Goal: Information Seeking & Learning: Learn about a topic

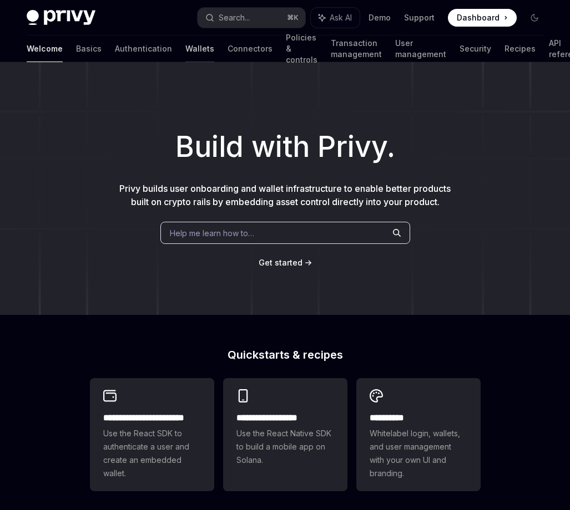
click at [185, 48] on link "Wallets" at bounding box center [199, 49] width 29 height 27
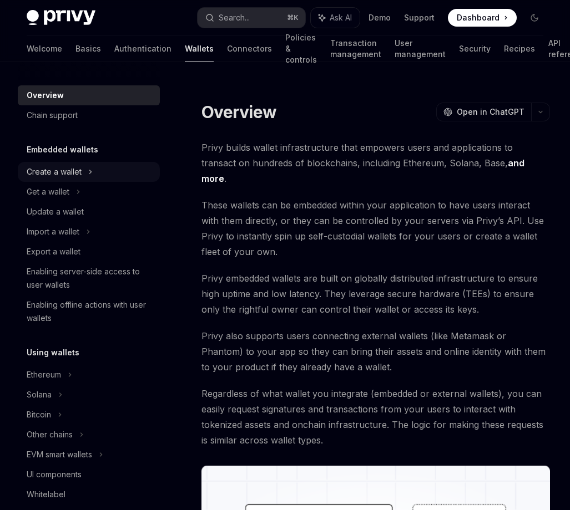
click at [92, 166] on icon at bounding box center [90, 171] width 4 height 13
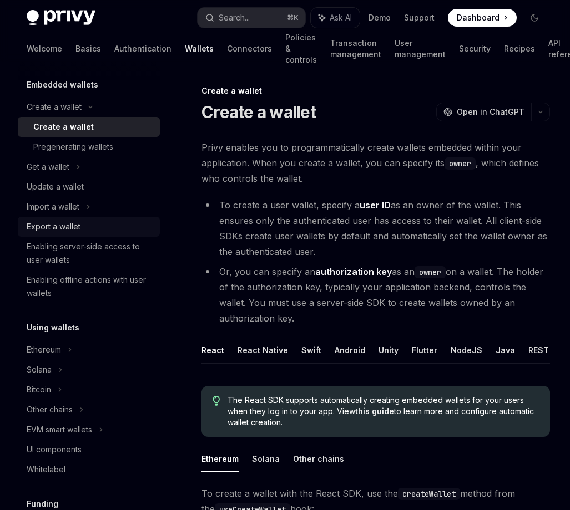
scroll to position [74, 0]
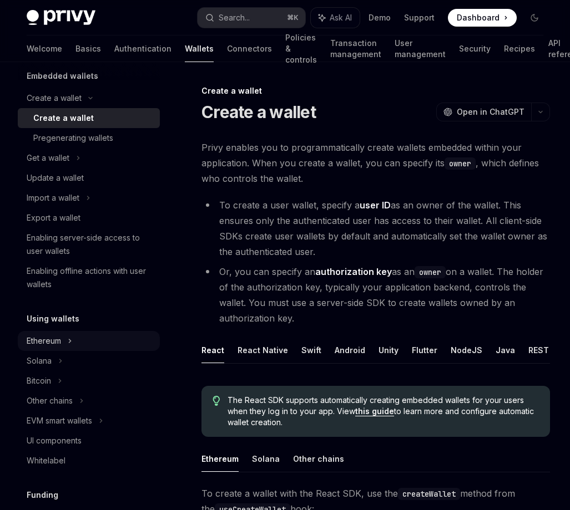
click at [84, 100] on icon at bounding box center [90, 98] width 13 height 4
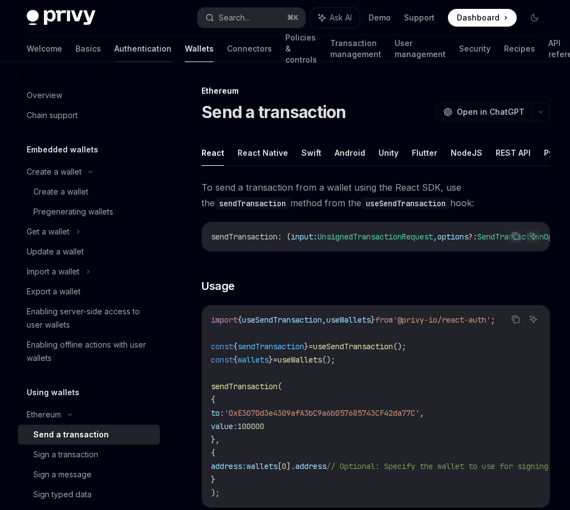
click at [114, 53] on link "Authentication" at bounding box center [142, 49] width 57 height 27
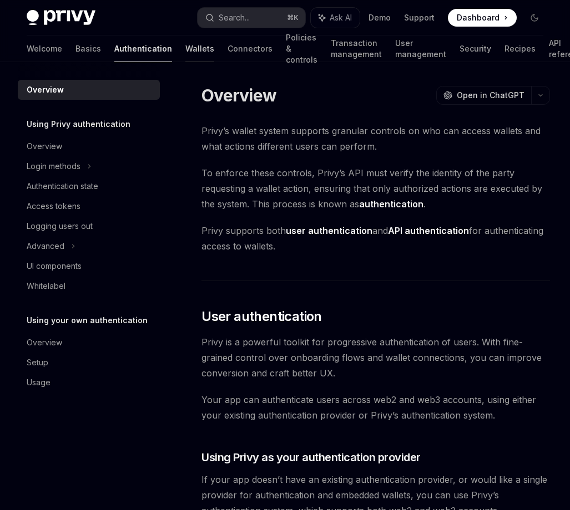
click at [185, 53] on link "Wallets" at bounding box center [199, 49] width 29 height 27
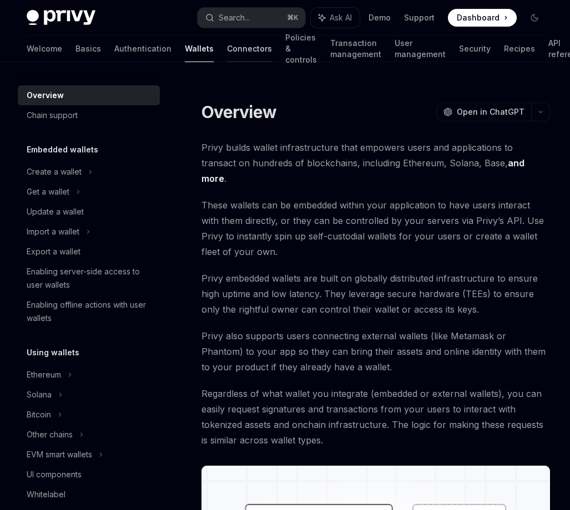
click at [227, 57] on link "Connectors" at bounding box center [249, 49] width 45 height 27
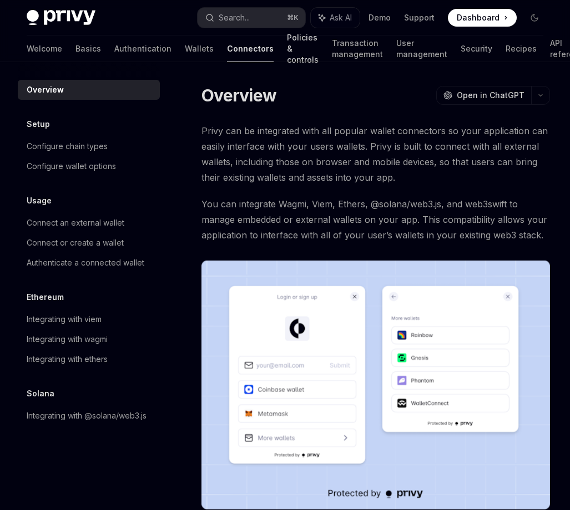
click at [287, 44] on link "Policies & controls" at bounding box center [303, 49] width 32 height 27
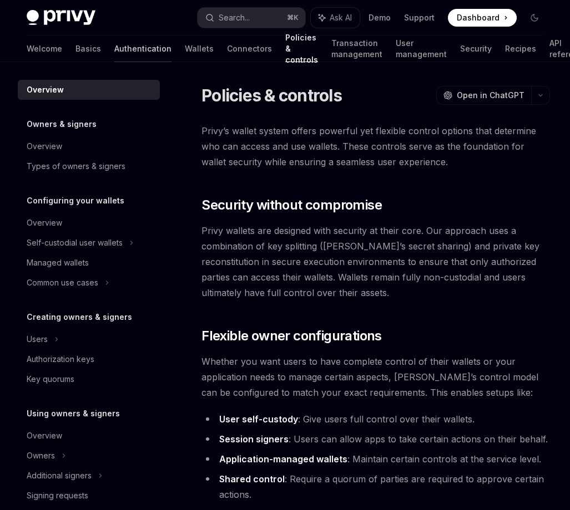
click at [114, 53] on link "Authentication" at bounding box center [142, 49] width 57 height 27
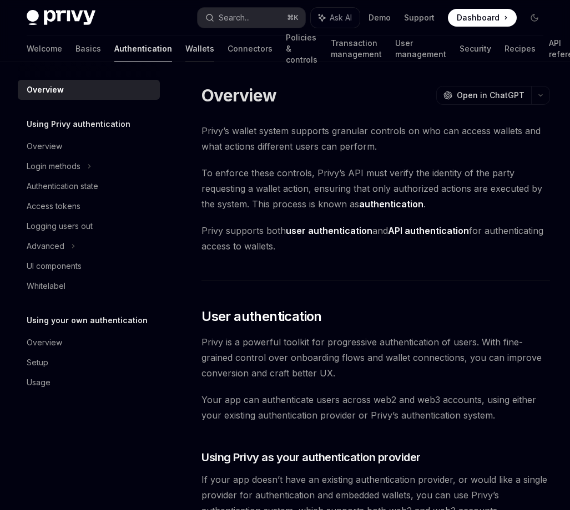
click at [185, 46] on link "Wallets" at bounding box center [199, 49] width 29 height 27
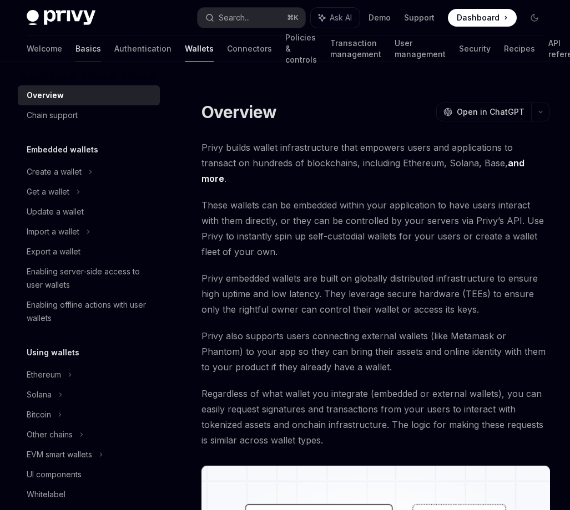
click at [75, 45] on link "Basics" at bounding box center [88, 49] width 26 height 27
type textarea "*"
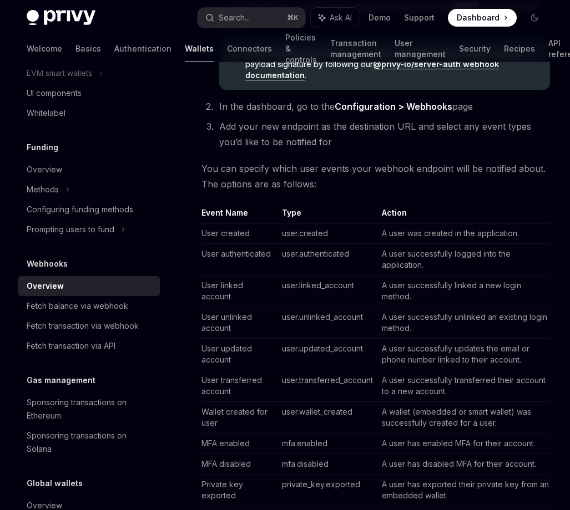
scroll to position [347, 0]
